Goal: Task Accomplishment & Management: Use online tool/utility

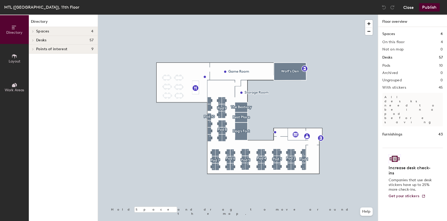
click at [410, 8] on button "Close" at bounding box center [408, 7] width 10 height 8
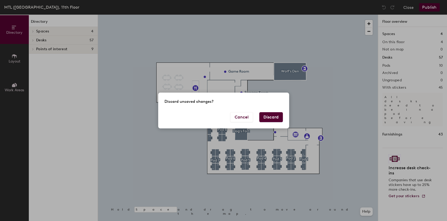
click at [275, 116] on button "Discard" at bounding box center [271, 117] width 24 height 10
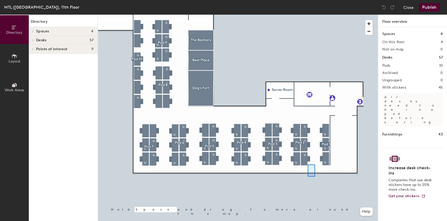
click at [308, 15] on div at bounding box center [238, 15] width 280 height 0
click at [372, 24] on span "button" at bounding box center [369, 24] width 8 height 8
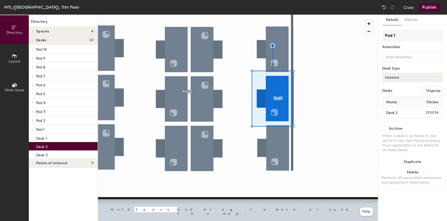
click at [397, 77] on button "Hoteled" at bounding box center [412, 77] width 61 height 9
click at [397, 96] on div "Assigned" at bounding box center [409, 94] width 52 height 8
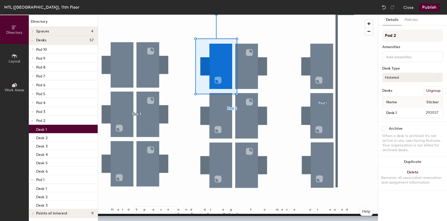
click at [388, 80] on button "Hoteled" at bounding box center [412, 77] width 61 height 9
click at [395, 95] on div "Assigned" at bounding box center [409, 94] width 52 height 8
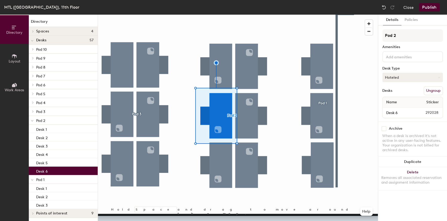
click at [393, 78] on button "Hoteled" at bounding box center [412, 77] width 61 height 9
click at [394, 92] on div "Assigned" at bounding box center [409, 94] width 52 height 8
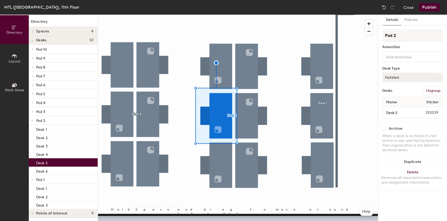
click at [402, 82] on button "Hoteled" at bounding box center [412, 77] width 61 height 9
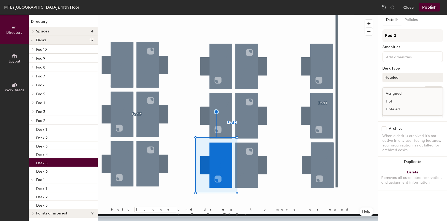
click at [402, 91] on div "Assigned" at bounding box center [409, 94] width 52 height 8
click at [390, 76] on button "Assigned" at bounding box center [412, 77] width 61 height 9
click at [399, 109] on div "Hoteled" at bounding box center [409, 110] width 52 height 8
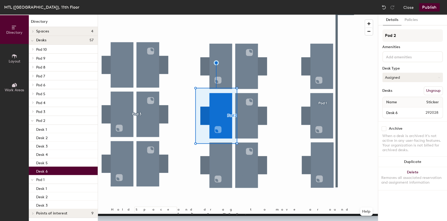
click at [410, 79] on button "Assigned" at bounding box center [412, 77] width 61 height 9
click at [396, 109] on div "Hoteled" at bounding box center [409, 110] width 52 height 8
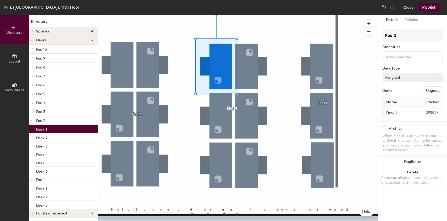
click at [405, 75] on button "Assigned" at bounding box center [412, 77] width 61 height 9
click at [395, 107] on div "Hoteled" at bounding box center [409, 110] width 52 height 8
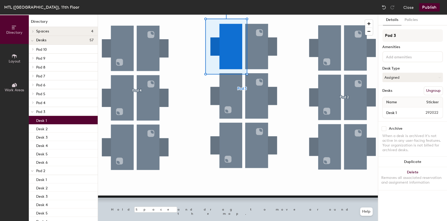
click at [257, 15] on div at bounding box center [238, 15] width 280 height 0
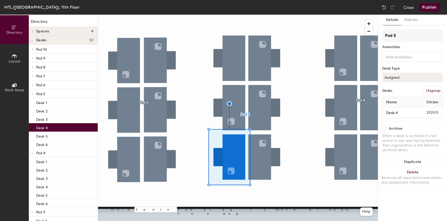
click at [298, 15] on div at bounding box center [238, 15] width 280 height 0
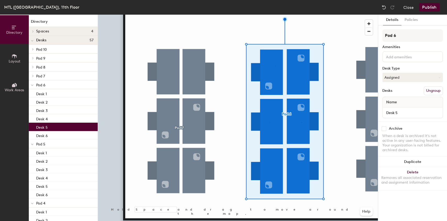
click at [301, 15] on div at bounding box center [238, 15] width 280 height 0
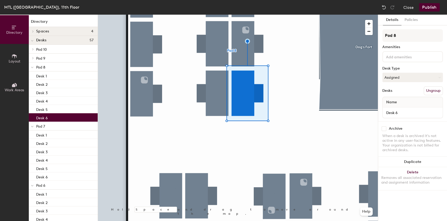
click at [428, 8] on button "Publish" at bounding box center [429, 7] width 21 height 8
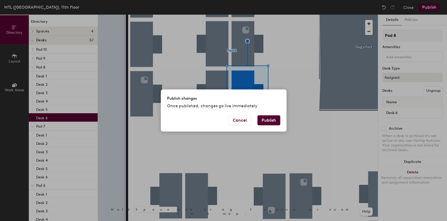
click at [265, 122] on button "Publish" at bounding box center [268, 121] width 23 height 10
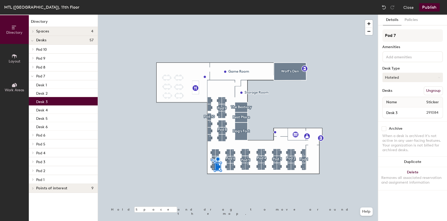
click at [414, 77] on button "Hoteled" at bounding box center [412, 77] width 61 height 9
click at [403, 93] on div "Assigned" at bounding box center [409, 94] width 52 height 8
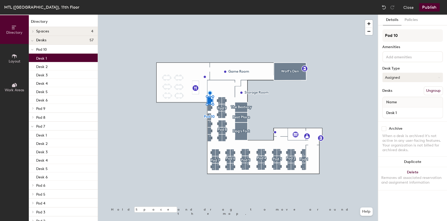
click at [405, 75] on button "Assigned" at bounding box center [412, 77] width 61 height 9
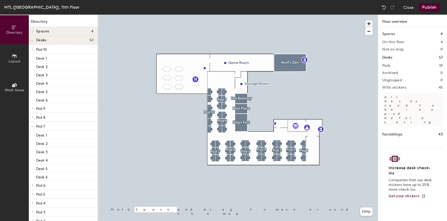
click at [368, 24] on span "button" at bounding box center [369, 24] width 8 height 8
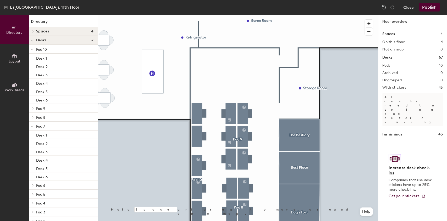
click at [430, 9] on button "Publish" at bounding box center [429, 7] width 21 height 8
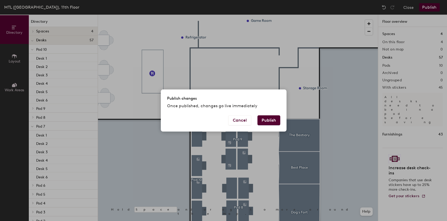
click at [265, 121] on button "Publish" at bounding box center [268, 121] width 23 height 10
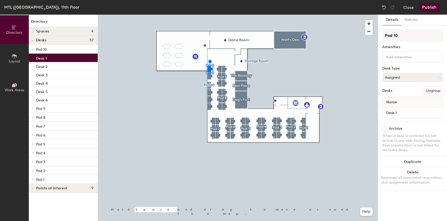
click at [421, 75] on button "Assigned" at bounding box center [412, 77] width 61 height 9
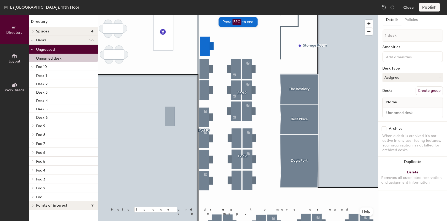
click at [432, 8] on div "Publish" at bounding box center [431, 7] width 24 height 8
click at [430, 7] on div "Publish" at bounding box center [431, 7] width 24 height 8
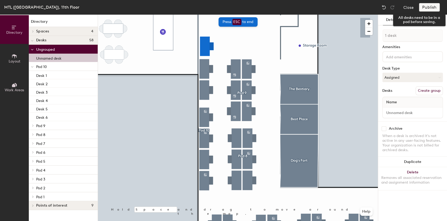
click at [428, 7] on div "Publish" at bounding box center [431, 7] width 24 height 8
click at [430, 6] on div "Publish" at bounding box center [431, 7] width 24 height 8
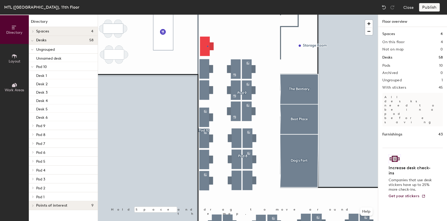
click at [207, 15] on div at bounding box center [238, 15] width 280 height 0
click at [440, 9] on div "Publish" at bounding box center [431, 7] width 24 height 8
click at [433, 10] on div "Publish" at bounding box center [431, 7] width 24 height 8
click at [432, 9] on div "Publish" at bounding box center [431, 7] width 24 height 8
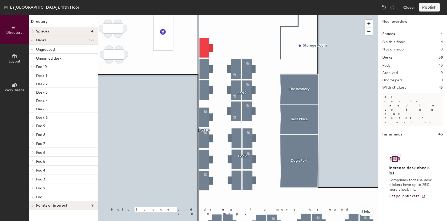
click at [432, 9] on div "Publish" at bounding box center [431, 7] width 24 height 8
click at [427, 7] on div "Publish" at bounding box center [431, 7] width 24 height 8
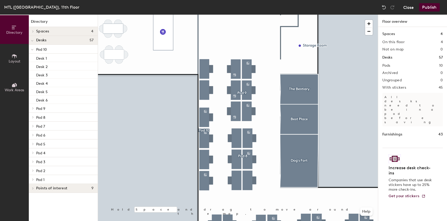
click at [407, 9] on button "Close" at bounding box center [408, 7] width 10 height 8
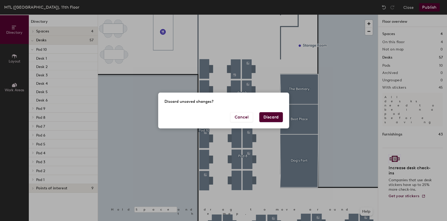
click at [263, 118] on button "Discard" at bounding box center [271, 117] width 24 height 10
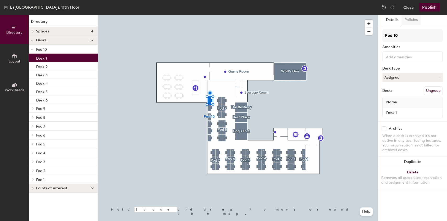
click at [414, 20] on button "Policies" at bounding box center [411, 20] width 19 height 11
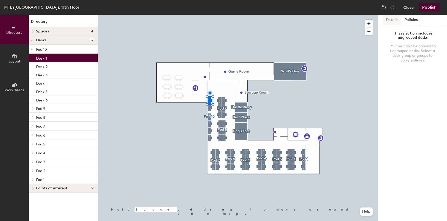
click at [394, 20] on button "Details" at bounding box center [392, 20] width 19 height 11
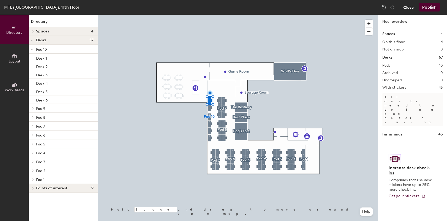
click at [414, 7] on button "Close" at bounding box center [408, 7] width 10 height 8
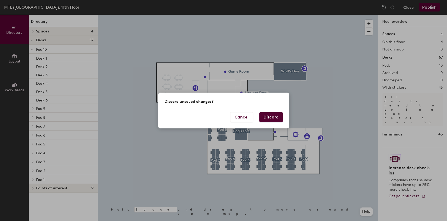
click at [268, 121] on button "Discard" at bounding box center [271, 117] width 24 height 10
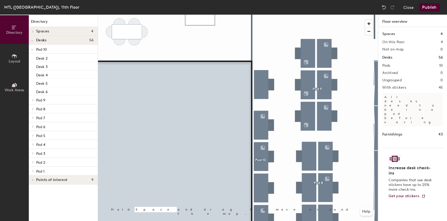
click at [436, 7] on button "Publish" at bounding box center [429, 7] width 21 height 8
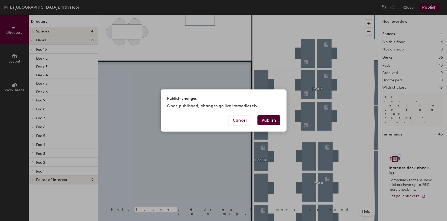
click at [267, 122] on button "Publish" at bounding box center [268, 121] width 23 height 10
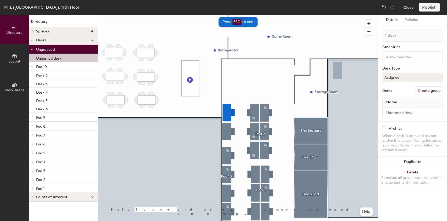
click at [424, 10] on div "Publish" at bounding box center [431, 7] width 24 height 8
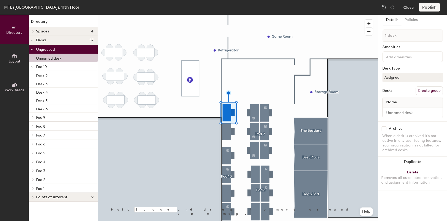
click at [434, 4] on div "Publish" at bounding box center [431, 7] width 24 height 8
click at [433, 7] on div "Publish" at bounding box center [431, 7] width 24 height 8
click at [432, 7] on div "Publish" at bounding box center [431, 7] width 24 height 8
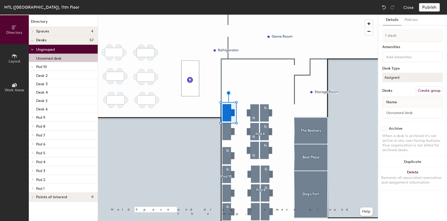
click at [432, 7] on div "Publish" at bounding box center [431, 7] width 24 height 8
click at [432, 8] on div "Publish" at bounding box center [431, 7] width 24 height 8
click at [431, 8] on div "Publish" at bounding box center [431, 7] width 24 height 8
click at [430, 9] on div "Publish" at bounding box center [431, 7] width 24 height 8
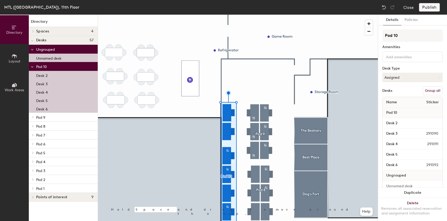
click at [426, 92] on button "Group all" at bounding box center [433, 90] width 20 height 9
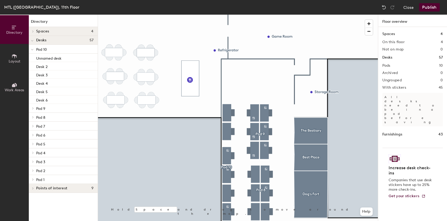
click at [432, 6] on button "Publish" at bounding box center [429, 7] width 21 height 8
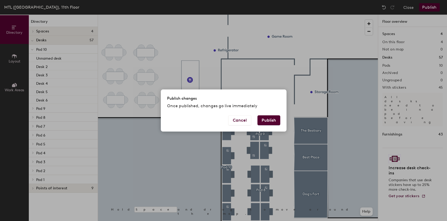
click at [275, 119] on button "Publish" at bounding box center [268, 121] width 23 height 10
